Goal: Find specific page/section: Find specific page/section

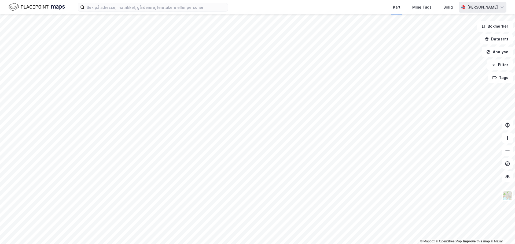
click at [491, 6] on div "[PERSON_NAME]" at bounding box center [482, 7] width 31 height 6
click at [345, 8] on div "Kart Mine Tags Bolig" at bounding box center [356, 7] width 205 height 14
click at [492, 8] on div "[PERSON_NAME]" at bounding box center [482, 7] width 31 height 6
click at [326, 8] on div "Kart Mine Tags Bolig" at bounding box center [356, 7] width 205 height 14
